Goal: Task Accomplishment & Management: Manage account settings

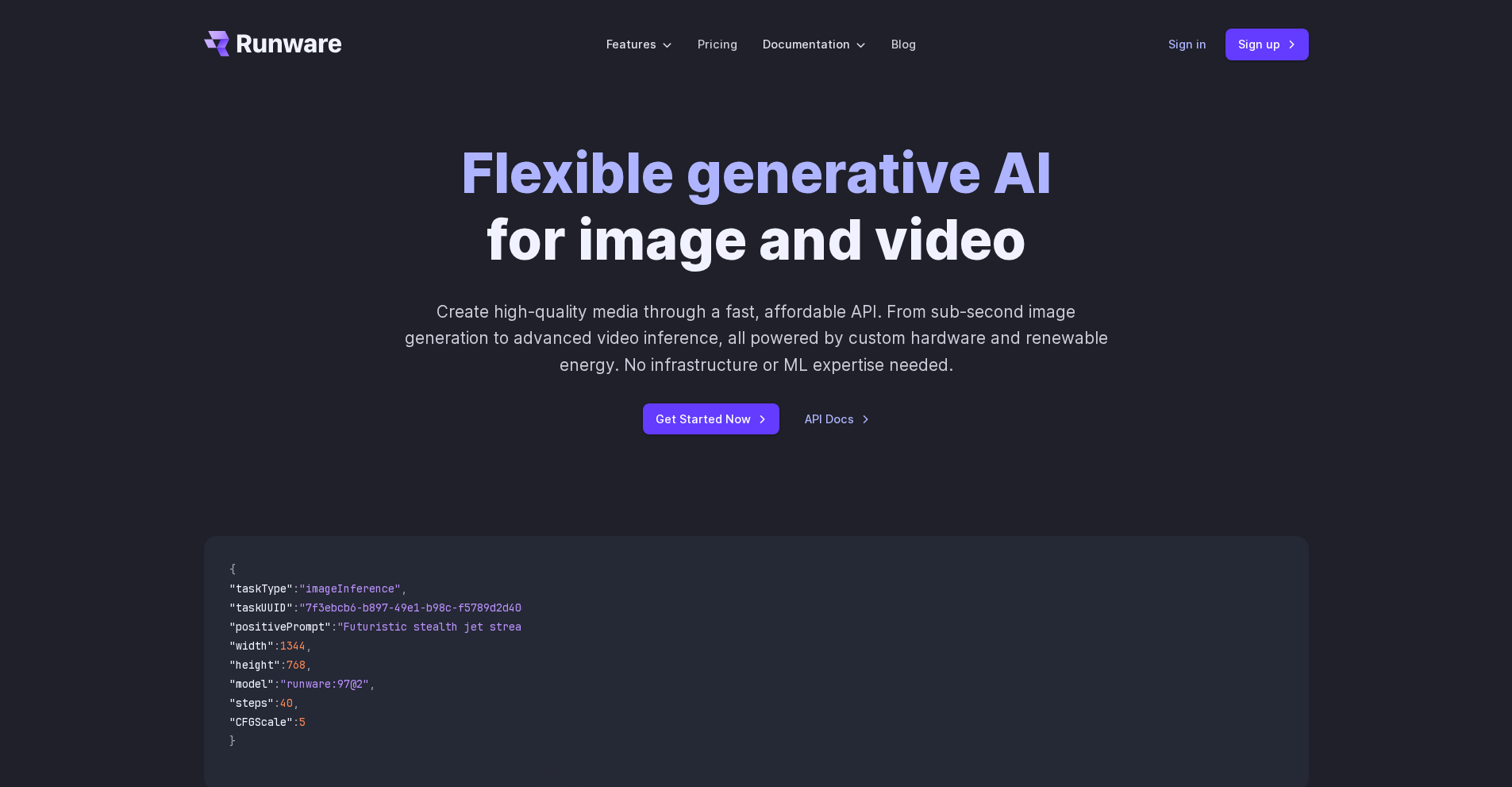
click at [1190, 50] on link "Sign in" at bounding box center [1187, 44] width 38 height 19
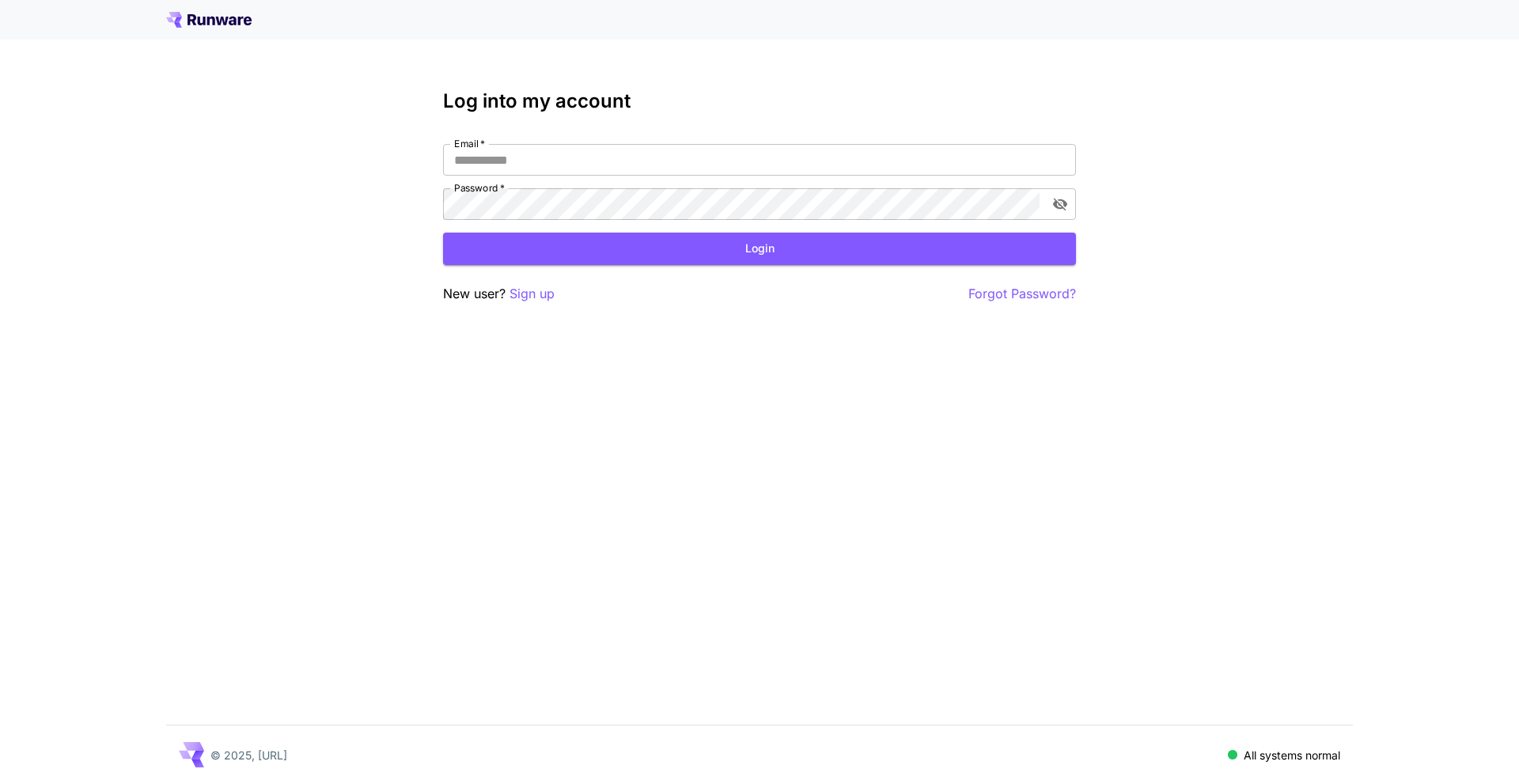
type input "**********"
click at [722, 277] on div "**********" at bounding box center [759, 197] width 633 height 214
click at [733, 259] on button "Login" at bounding box center [759, 248] width 633 height 32
